Goal: Transaction & Acquisition: Subscribe to service/newsletter

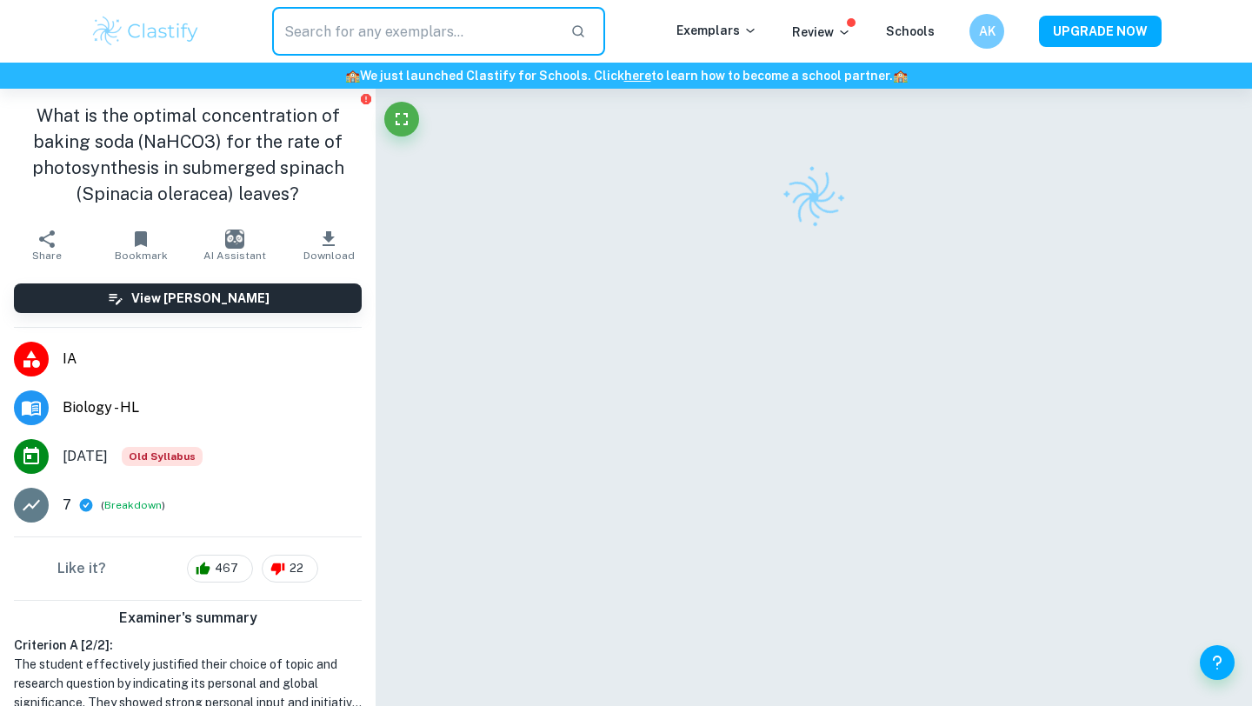
click at [408, 26] on input "text" at bounding box center [414, 31] width 284 height 49
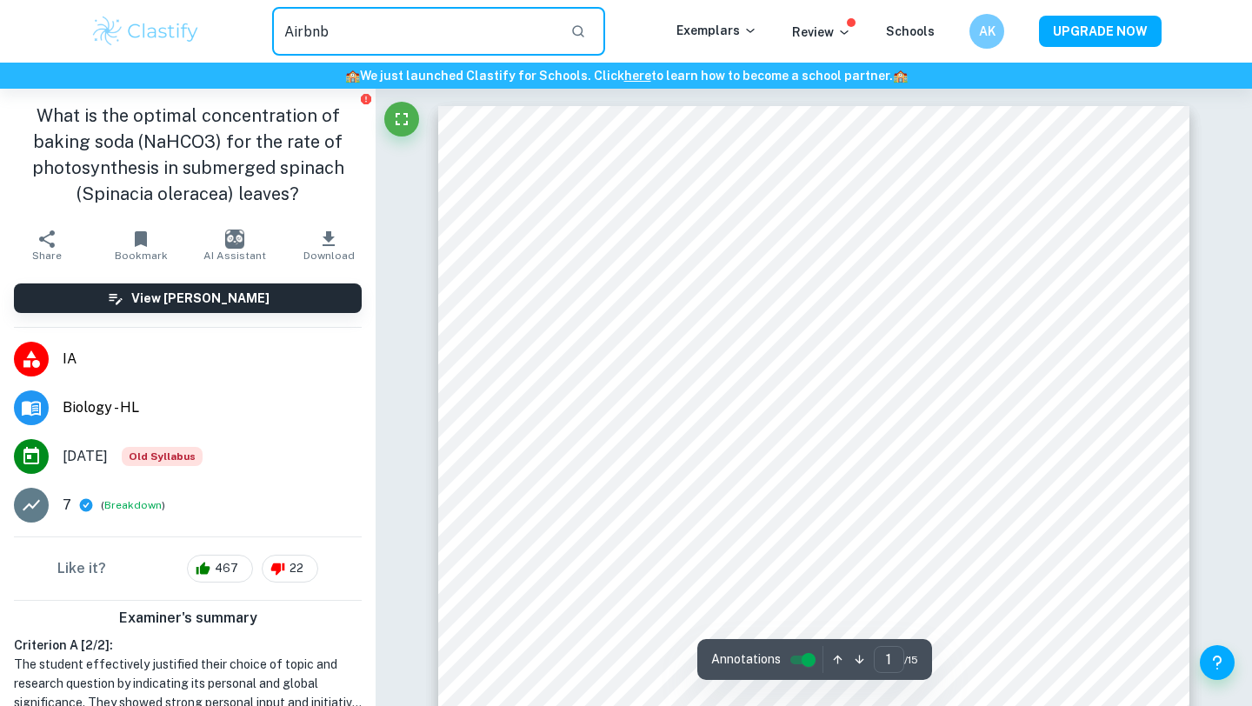
type input "Airbnb"
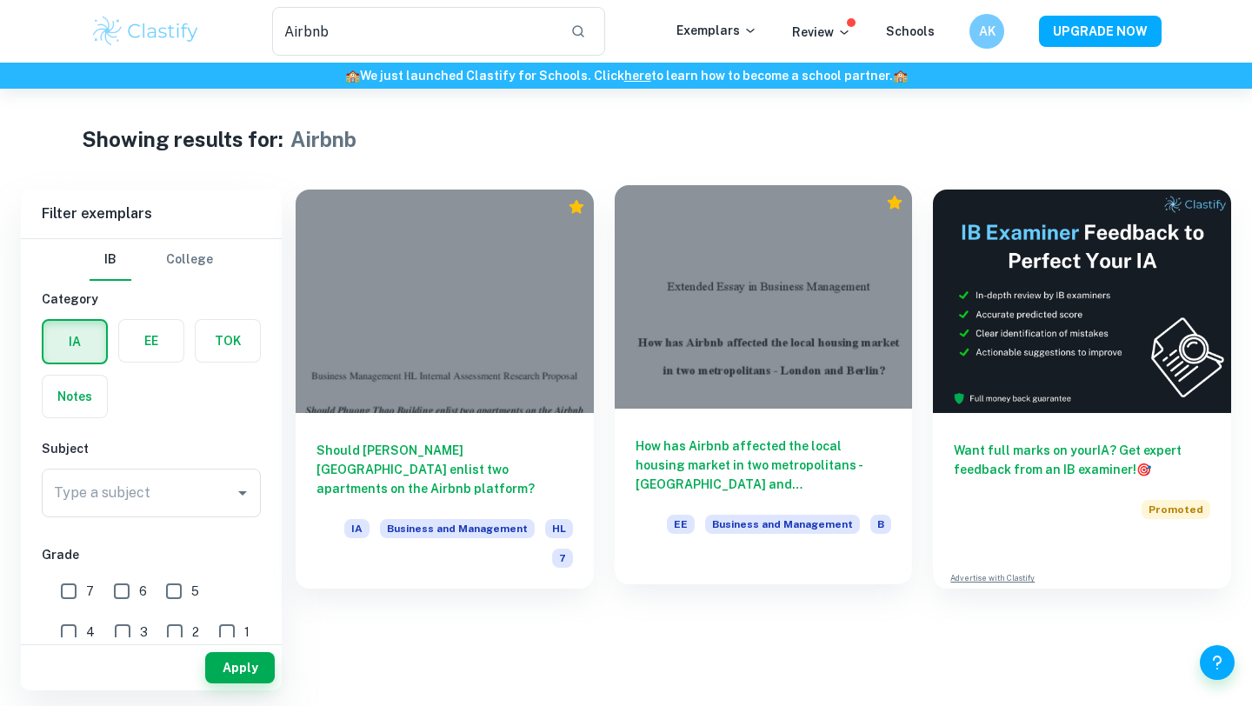
click at [685, 456] on h6 "How has Airbnb affected the local housing market in two metropolitans - [GEOGRA…" at bounding box center [763, 464] width 256 height 57
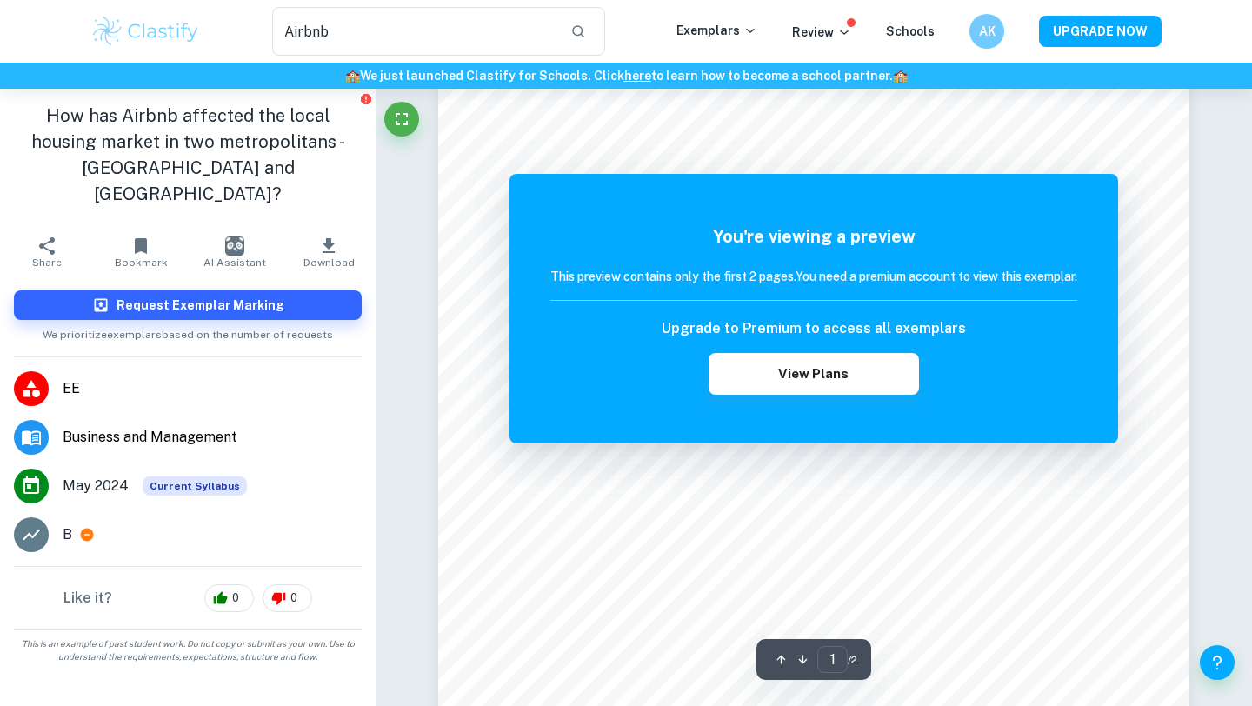
scroll to position [111, 0]
click at [735, 376] on button "View Plans" at bounding box center [813, 374] width 210 height 42
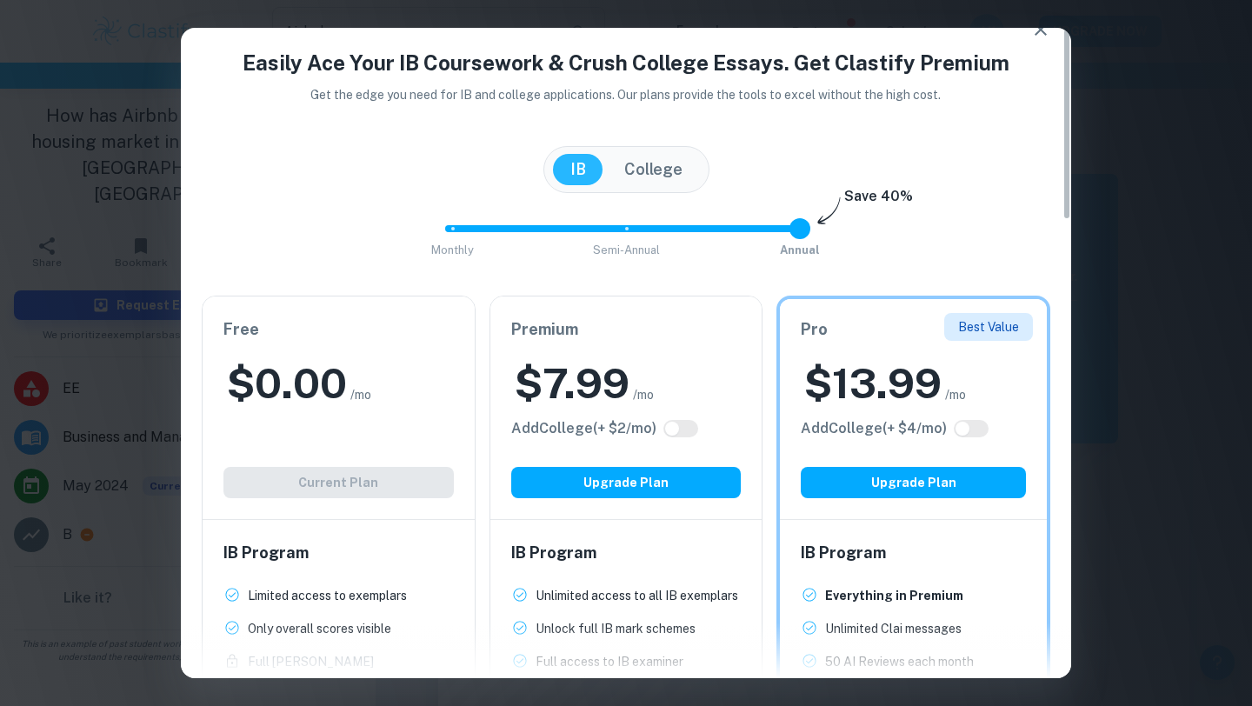
scroll to position [0, 0]
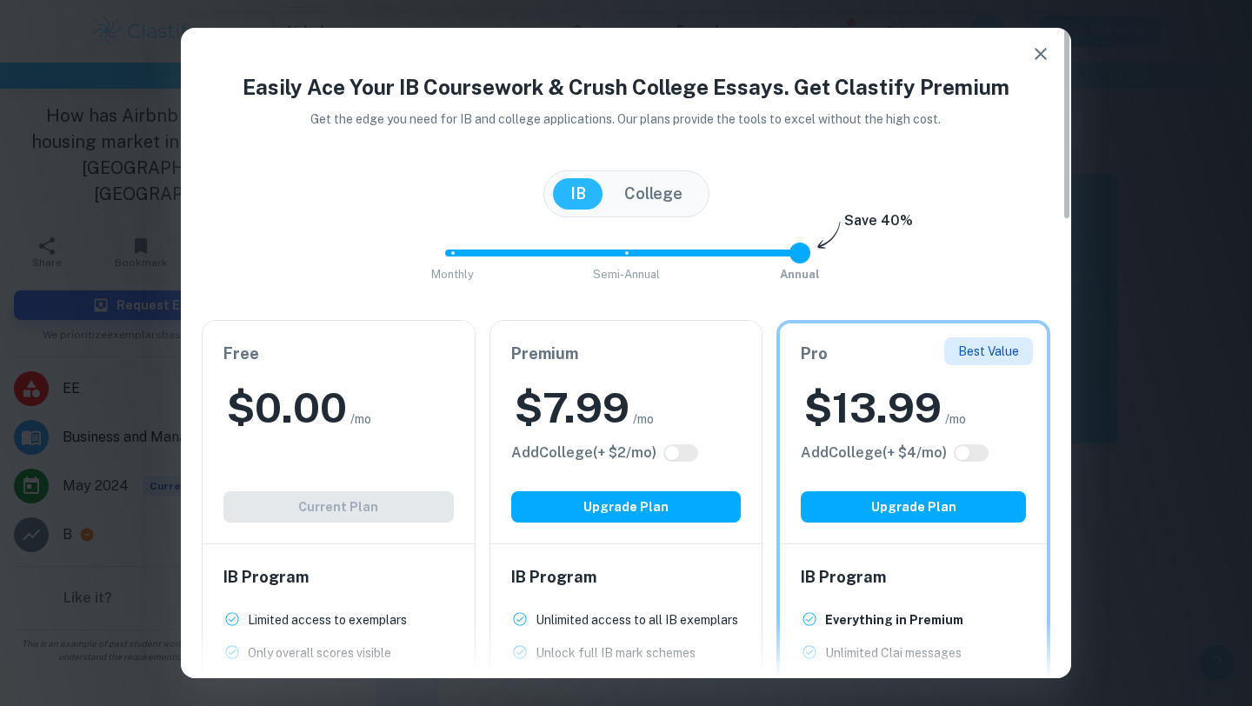
click at [1037, 46] on icon "button" at bounding box center [1040, 53] width 21 height 21
